Goal: Task Accomplishment & Management: Manage account settings

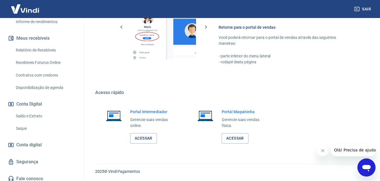
scroll to position [112, 0]
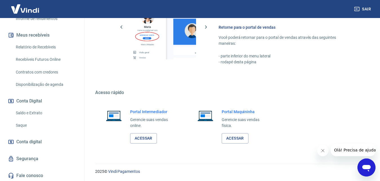
click at [50, 122] on link "Saque" at bounding box center [46, 126] width 64 height 12
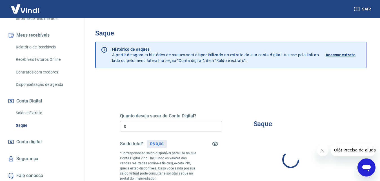
type input "R$ 0,00"
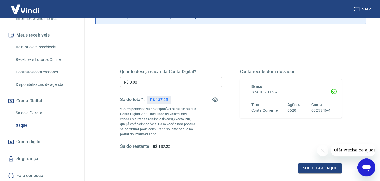
scroll to position [42, 0]
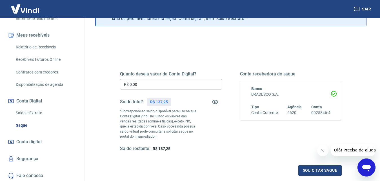
click at [379, 105] on div "Saque Histórico de saques A partir de agora, o histórico de saques será disponi…" at bounding box center [231, 88] width 299 height 225
click at [29, 124] on link "Saque" at bounding box center [46, 126] width 64 height 12
click at [32, 115] on link "Saldo e Extrato" at bounding box center [46, 113] width 64 height 12
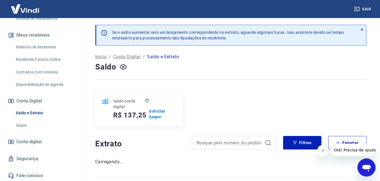
click at [32, 130] on link "Saque" at bounding box center [46, 126] width 64 height 12
